Goal: Task Accomplishment & Management: Use online tool/utility

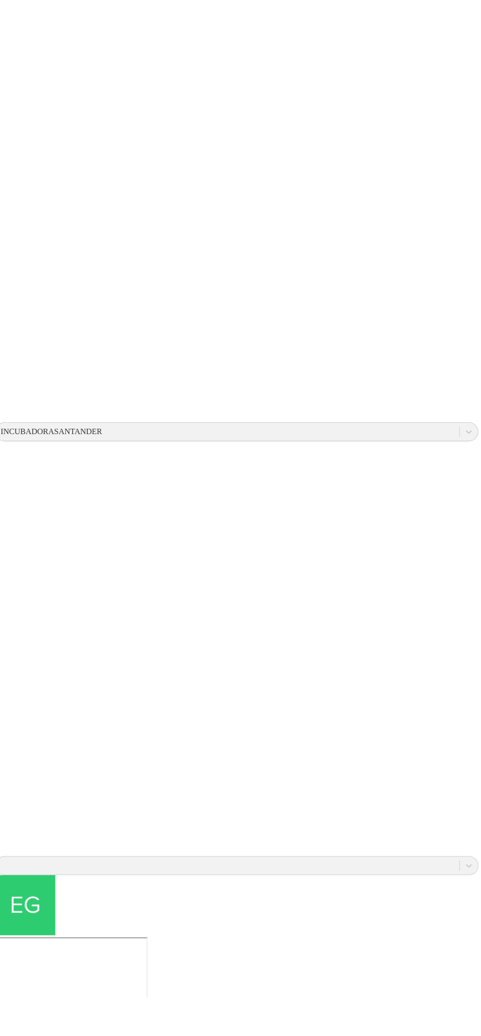
scroll to position [30, 0]
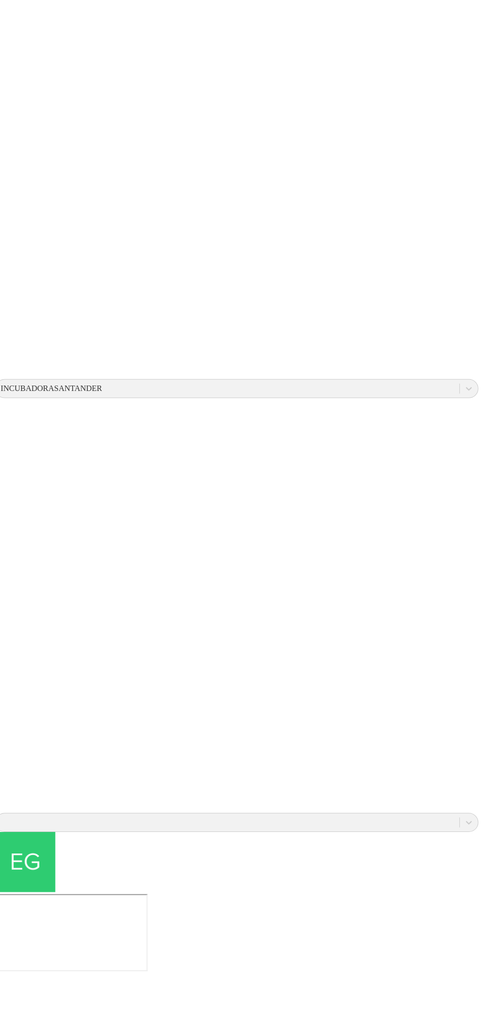
click at [436, 823] on div at bounding box center [240, 832] width 473 height 19
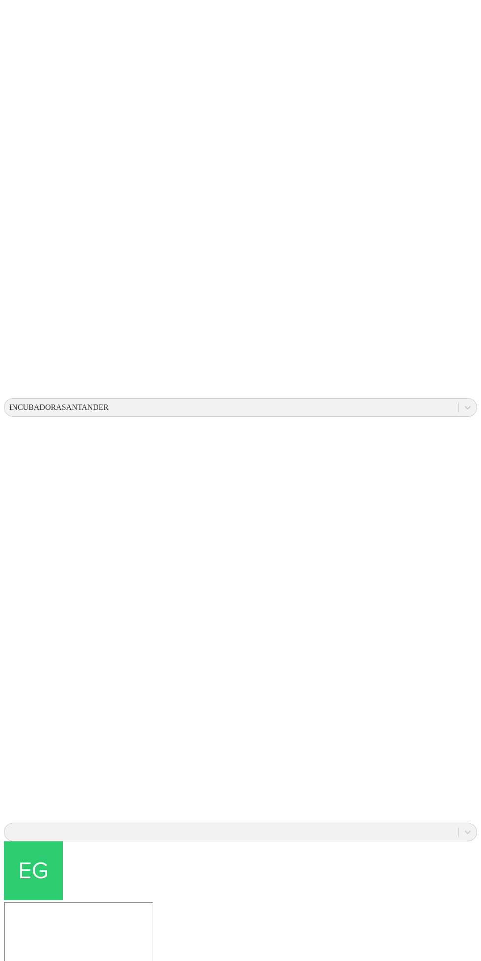
scroll to position [0, 0]
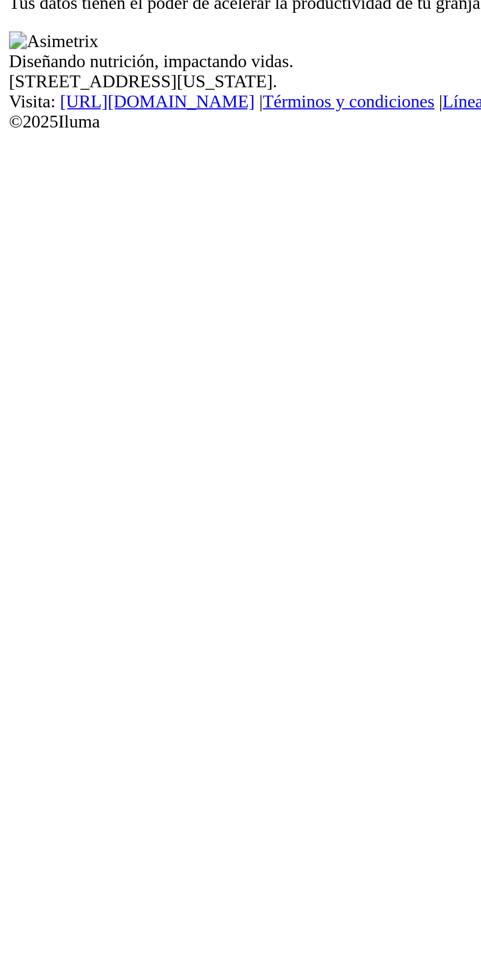
click at [91, 61] on input "email" at bounding box center [47, 56] width 87 height 10
type input "egipto.cria@kikes.com.co"
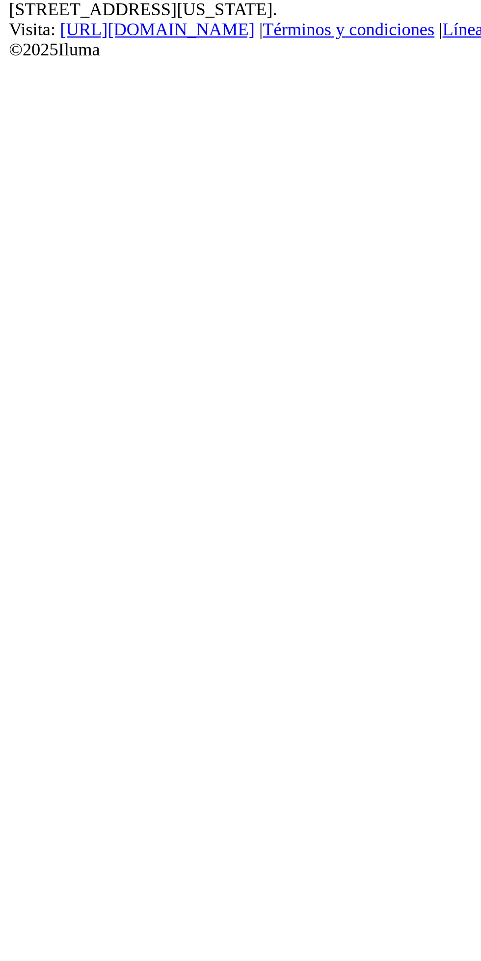
click at [36, 101] on button "Ingresar" at bounding box center [20, 96] width 32 height 10
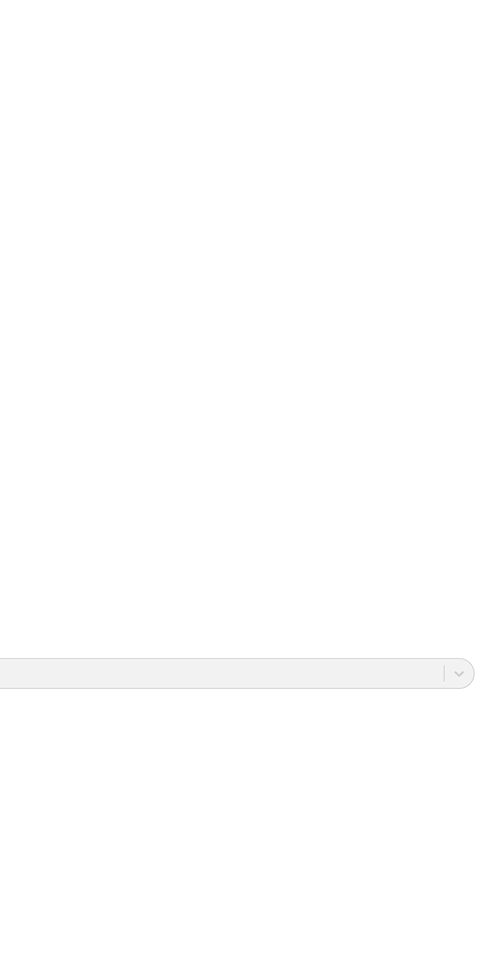
scroll to position [421, 197]
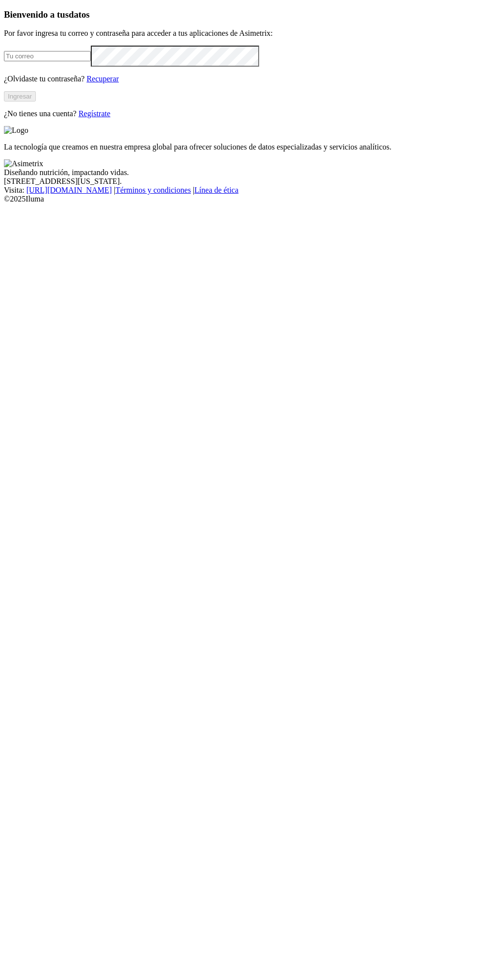
click at [91, 61] on input "email" at bounding box center [47, 56] width 87 height 10
type input "egipto.cria@kikes.com.co"
click at [36, 101] on button "Ingresar" at bounding box center [20, 96] width 32 height 10
